Goal: Book appointment/travel/reservation

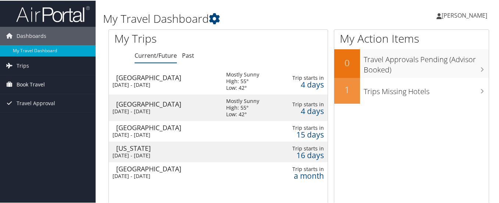
click at [40, 84] on span "Book Travel" at bounding box center [31, 84] width 28 height 18
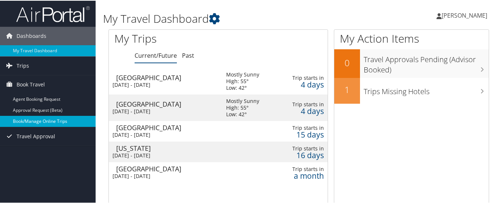
click at [51, 123] on link "Book/Manage Online Trips" at bounding box center [48, 120] width 96 height 11
